Goal: Use online tool/utility: Utilize a website feature to perform a specific function

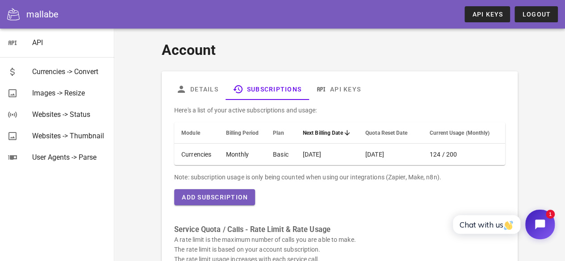
click at [547, 226] on icon "Open chat widget" at bounding box center [546, 225] width 14 height 14
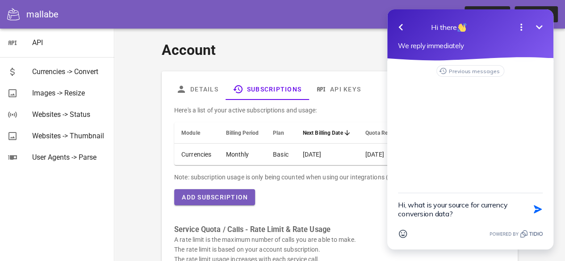
type textarea "Hi, what is your source for currency conversion data?"
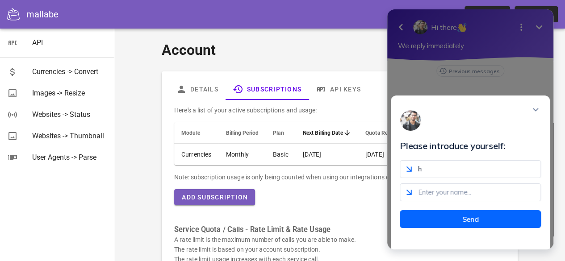
type input "[EMAIL_ADDRESS][DOMAIN_NAME]"
click at [451, 200] on input "text" at bounding box center [470, 193] width 141 height 18
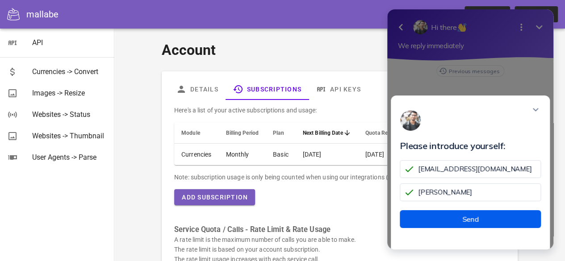
type input "[PERSON_NAME]"
click at [452, 228] on button "Send" at bounding box center [470, 220] width 141 height 18
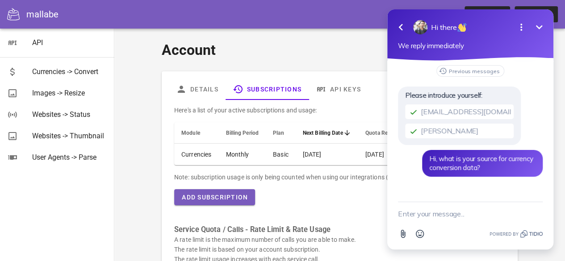
click at [420, 188] on div "Previous messages Please introduce yourself: [EMAIL_ADDRESS][DOMAIN_NAME] [PERS…" at bounding box center [470, 126] width 145 height 123
click at [402, 168] on div "Previous messages Please introduce yourself: [EMAIL_ADDRESS][DOMAIN_NAME] [PERS…" at bounding box center [470, 126] width 145 height 123
click at [463, 70] on button "Previous messages" at bounding box center [471, 71] width 68 height 12
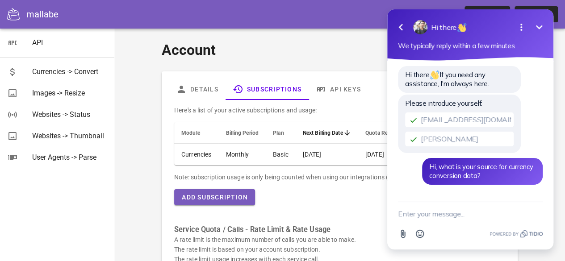
scroll to position [27, 0]
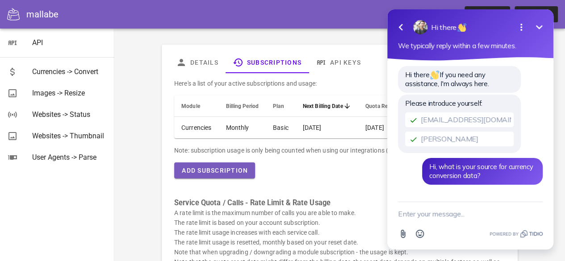
click at [541, 27] on icon "Minimize" at bounding box center [539, 27] width 7 height 4
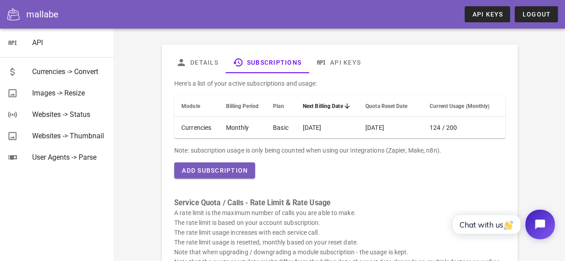
click at [539, 219] on icon "Open chat widget" at bounding box center [546, 225] width 14 height 14
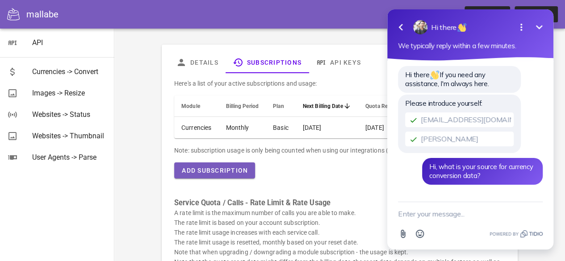
click at [408, 178] on div "Hi there If you need any assistance, I'm always here. Please introduce yourself…" at bounding box center [470, 130] width 145 height 131
click at [270, 215] on p "A rate limit is the maximum number of calls you are able to make. The rate limi…" at bounding box center [339, 242] width 331 height 69
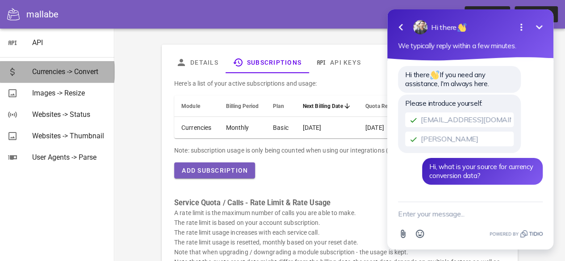
click at [78, 73] on div "Currencies -> Convert" at bounding box center [69, 71] width 75 height 8
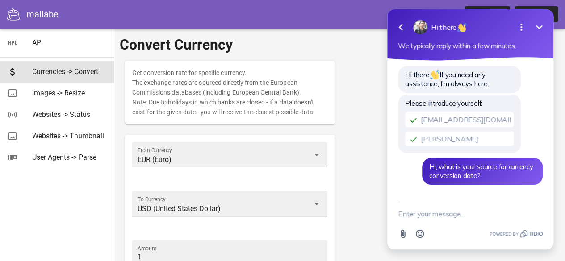
drag, startPoint x: 298, startPoint y: 93, endPoint x: 131, endPoint y: 76, distance: 167.2
click at [131, 76] on div "Get conversion rate for specific currency. The exchange rates are sourced direc…" at bounding box center [230, 92] width 210 height 63
copy div "Get conversion rate for specific currency. The exchange rates are sourced direc…"
click at [357, 102] on div "Get conversion rate for specific currency. The exchange rates are sourced direc…" at bounding box center [340, 205] width 440 height 301
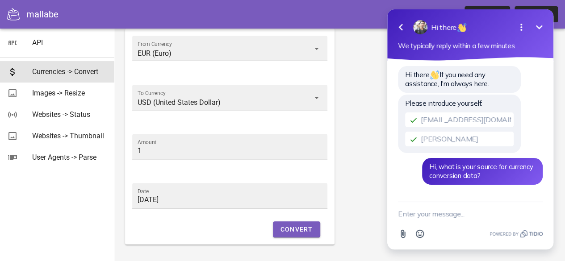
scroll to position [102, 0]
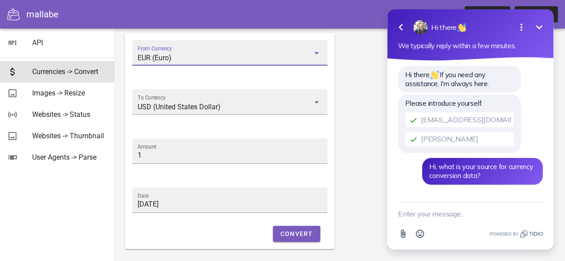
click at [306, 58] on input "EUR (Euro)" at bounding box center [224, 58] width 172 height 14
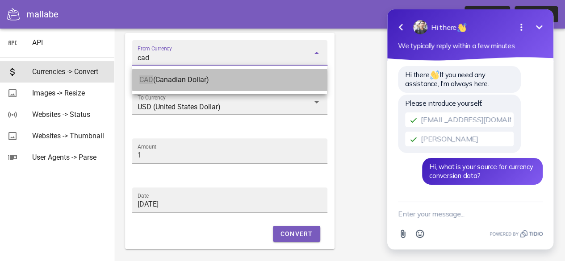
click at [269, 81] on div "CAD (Canadian Dollar)" at bounding box center [229, 80] width 181 height 8
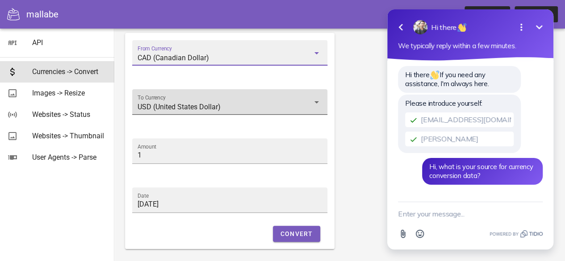
type input "CAD (Canadian Dollar)"
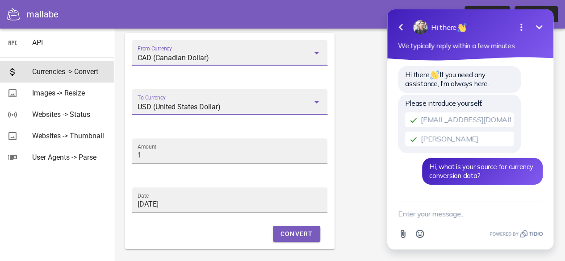
click at [249, 106] on input "USD (United States Dollar)" at bounding box center [224, 107] width 172 height 14
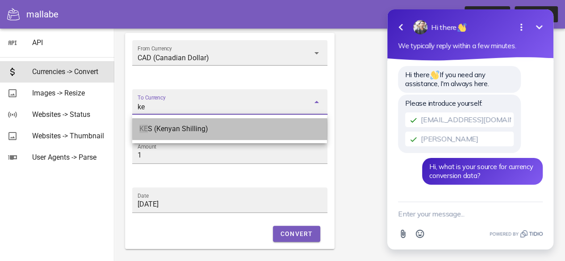
click at [227, 131] on div "KE S (Kenyan Shilling)" at bounding box center [229, 129] width 181 height 8
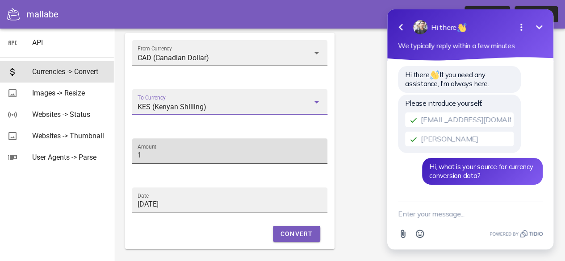
type input "KES (Kenyan Shilling)"
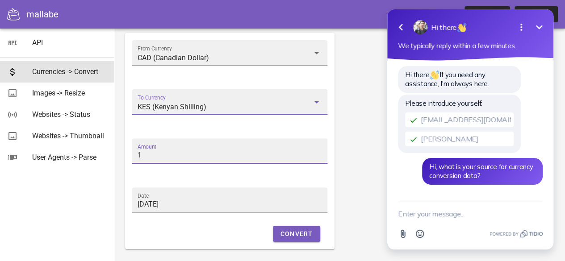
click at [181, 156] on input "1" at bounding box center [230, 155] width 185 height 14
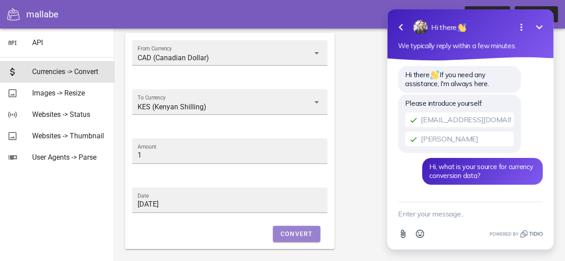
click at [306, 236] on span "Convert" at bounding box center [296, 234] width 33 height 7
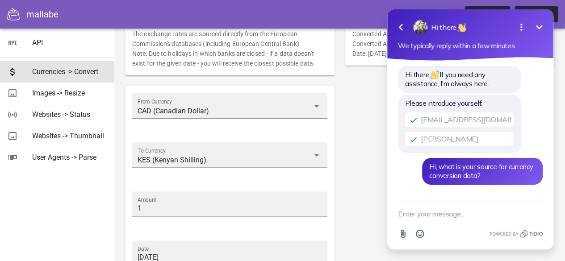
scroll to position [0, 0]
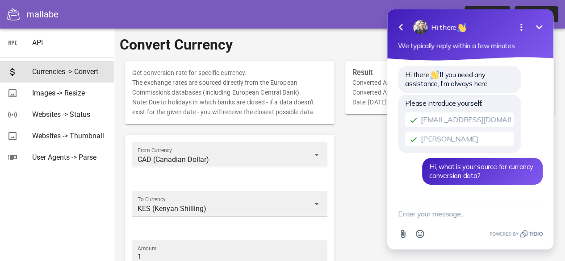
click at [539, 29] on icon "Minimize" at bounding box center [539, 27] width 7 height 4
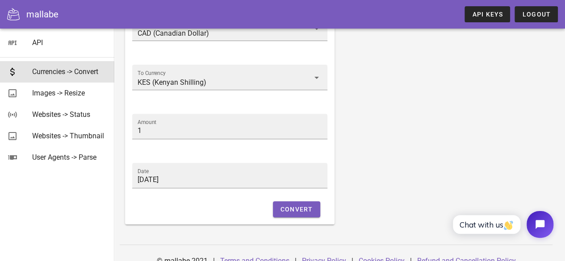
scroll to position [130, 0]
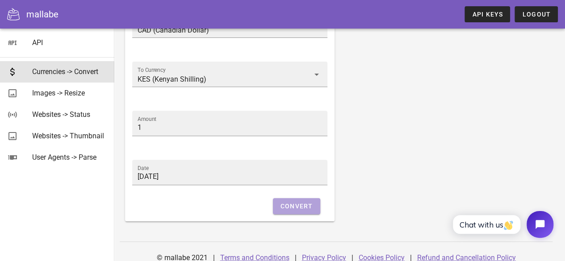
click at [289, 209] on span "Convert" at bounding box center [296, 206] width 33 height 7
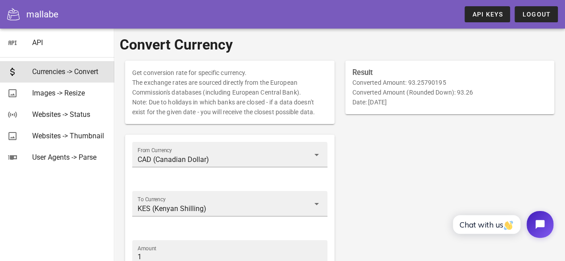
click at [369, 118] on div "Result Converted Amount: 93.25790195 Converted Amount (Rounded Down): 93.26 Dat…" at bounding box center [450, 205] width 220 height 301
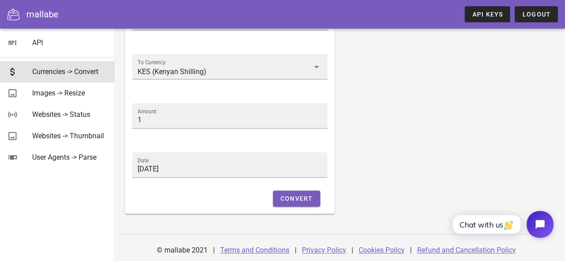
scroll to position [139, 0]
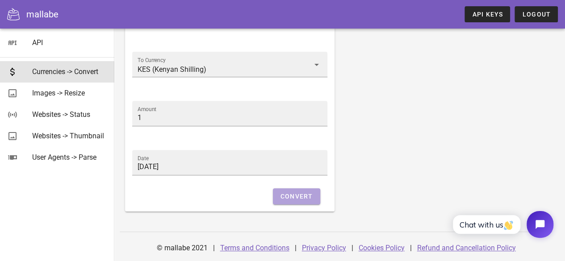
click at [290, 193] on span "Convert" at bounding box center [296, 196] width 33 height 7
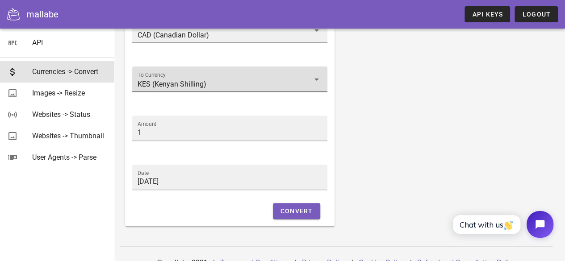
scroll to position [132, 0]
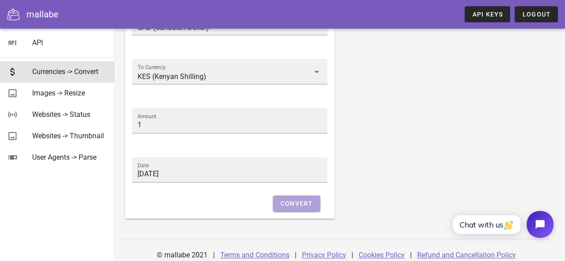
click at [279, 200] on button "Convert" at bounding box center [296, 204] width 47 height 16
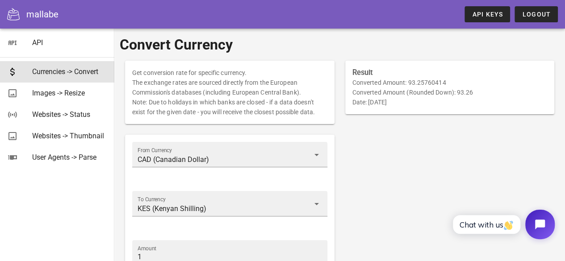
click at [531, 225] on button "Open chat widget" at bounding box center [541, 225] width 30 height 30
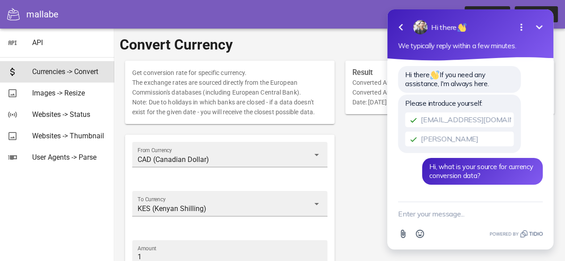
click at [537, 28] on icon "Minimize" at bounding box center [539, 27] width 11 height 11
